Goal: Task Accomplishment & Management: Use online tool/utility

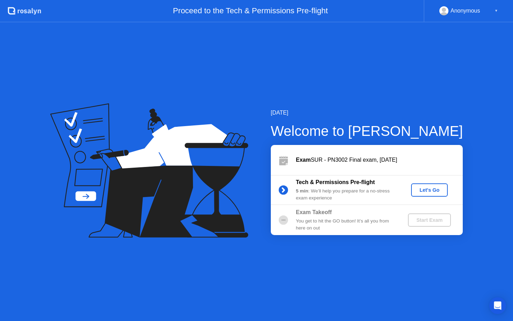
click at [436, 189] on div "Let's Go" at bounding box center [429, 190] width 31 height 6
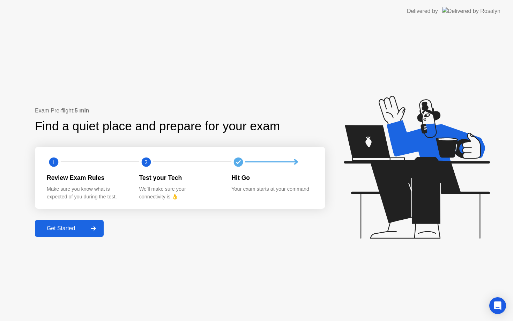
click at [52, 227] on div "Get Started" at bounding box center [61, 228] width 48 height 6
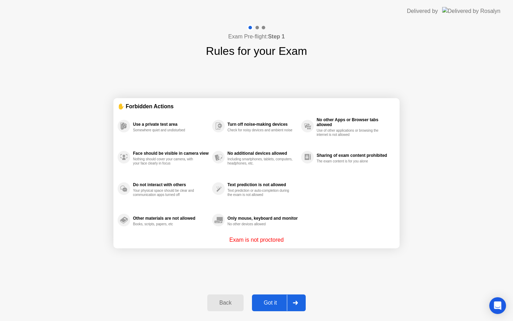
click at [273, 308] on button "Got it" at bounding box center [279, 302] width 54 height 17
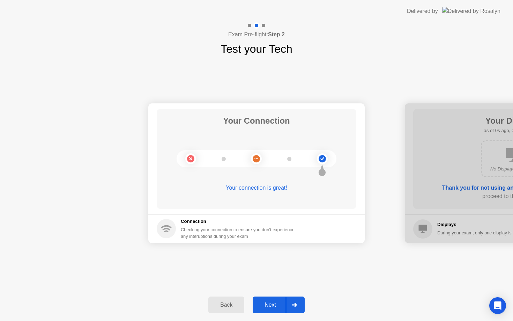
click at [270, 305] on div "Next" at bounding box center [270, 305] width 31 height 6
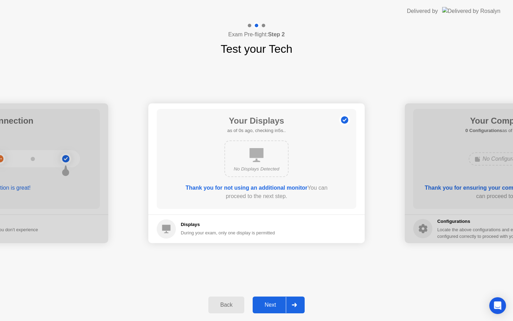
click at [270, 305] on div "Next" at bounding box center [270, 305] width 31 height 6
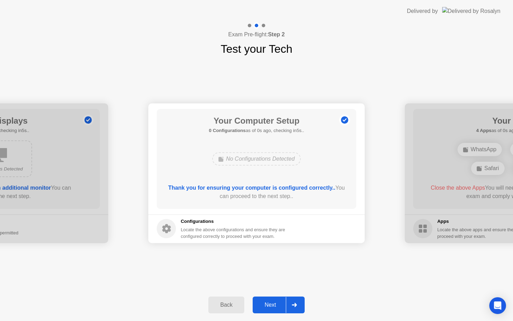
click at [270, 305] on div "Next" at bounding box center [270, 305] width 31 height 6
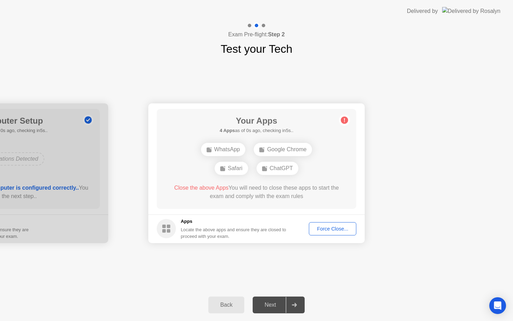
click at [270, 305] on div "Next" at bounding box center [270, 305] width 31 height 6
click at [342, 228] on div "Force Close..." at bounding box center [332, 229] width 43 height 6
click at [278, 306] on div "Next" at bounding box center [270, 305] width 31 height 6
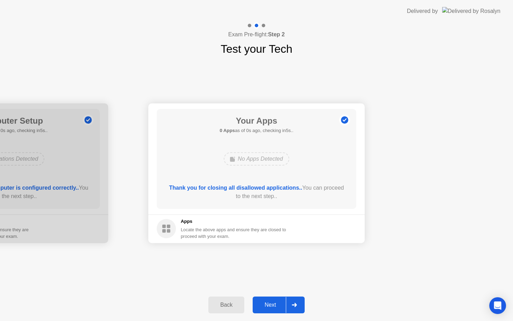
click at [272, 305] on div "Next" at bounding box center [270, 305] width 31 height 6
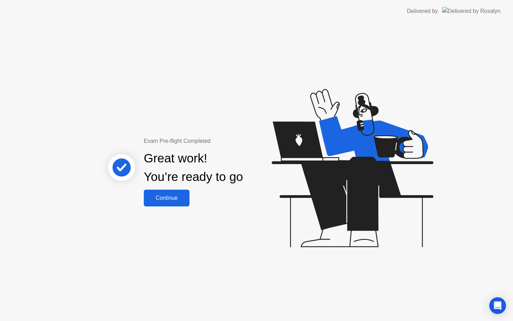
click at [172, 199] on div "Continue" at bounding box center [167, 198] width 42 height 6
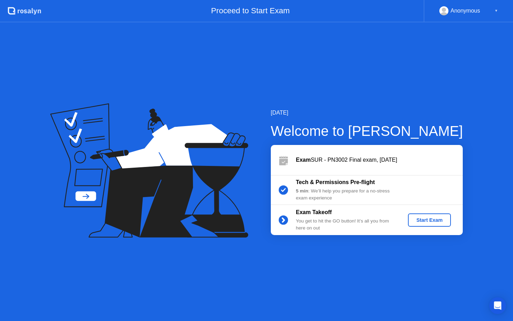
click at [431, 219] on div "Start Exam" at bounding box center [429, 220] width 37 height 6
